Goal: Navigation & Orientation: Find specific page/section

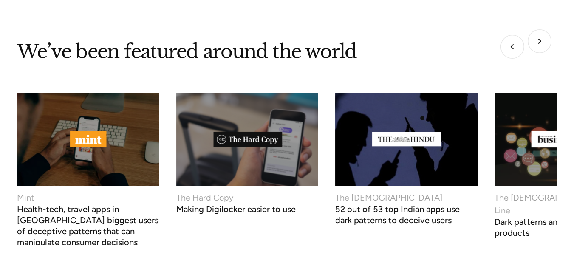
scroll to position [3313, 0]
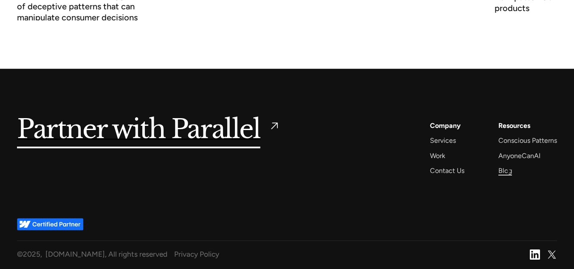
click at [508, 171] on div "Blog" at bounding box center [505, 170] width 14 height 11
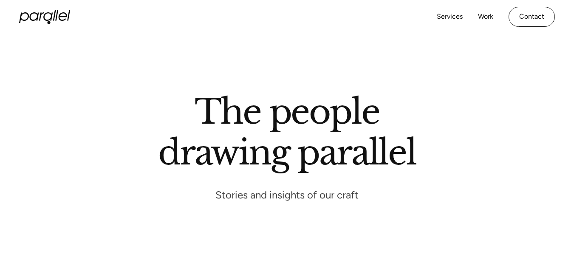
click at [49, 23] on icon at bounding box center [44, 16] width 51 height 13
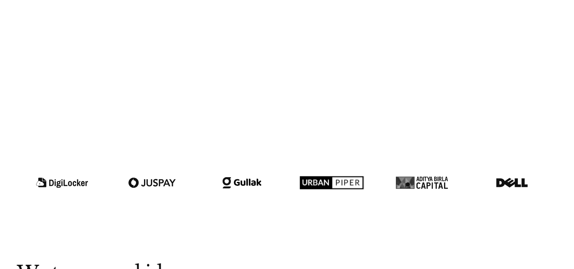
scroll to position [432, 0]
